Goal: Find specific page/section: Find specific page/section

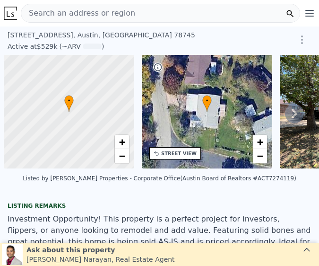
scroll to position [0, 4]
click at [100, 13] on span "Search an address or region" at bounding box center [78, 13] width 114 height 11
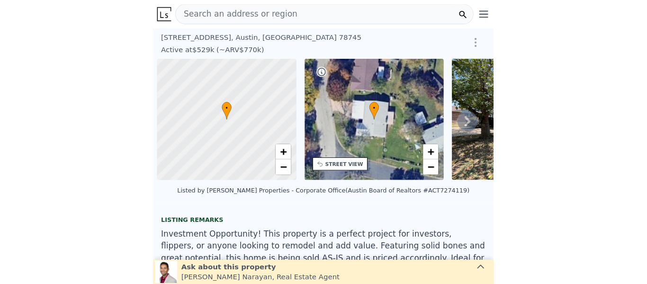
scroll to position [0, 4]
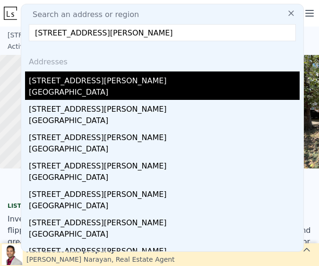
type input "[STREET_ADDRESS][PERSON_NAME]"
click at [67, 83] on div "[STREET_ADDRESS][PERSON_NAME]" at bounding box center [164, 78] width 271 height 15
